Goal: Use online tool/utility

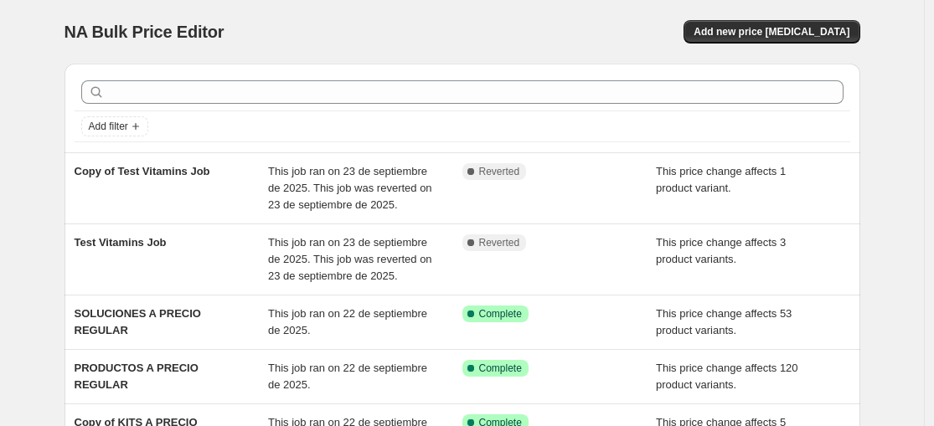
click at [459, 13] on div "NA Bulk Price Editor. This page is ready NA Bulk Price Editor Add new price [ME…" at bounding box center [462, 32] width 796 height 64
